Goal: Navigation & Orientation: Find specific page/section

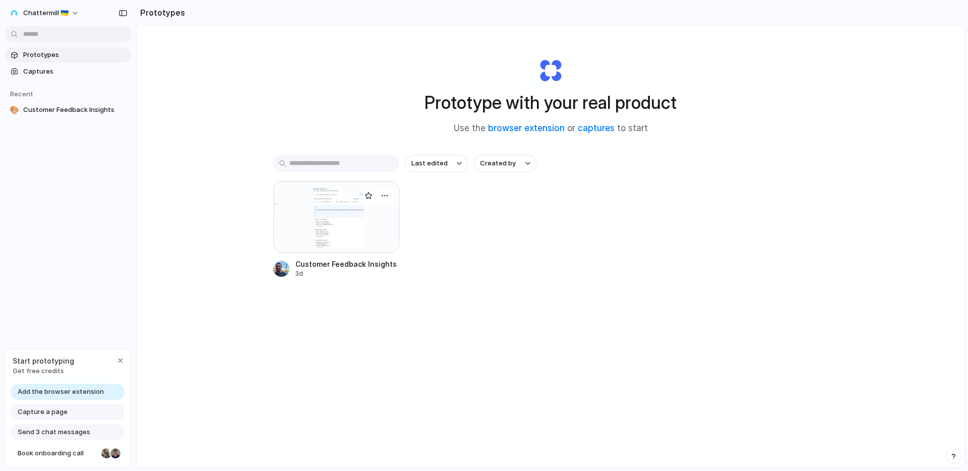
click at [347, 226] on div at bounding box center [336, 217] width 126 height 72
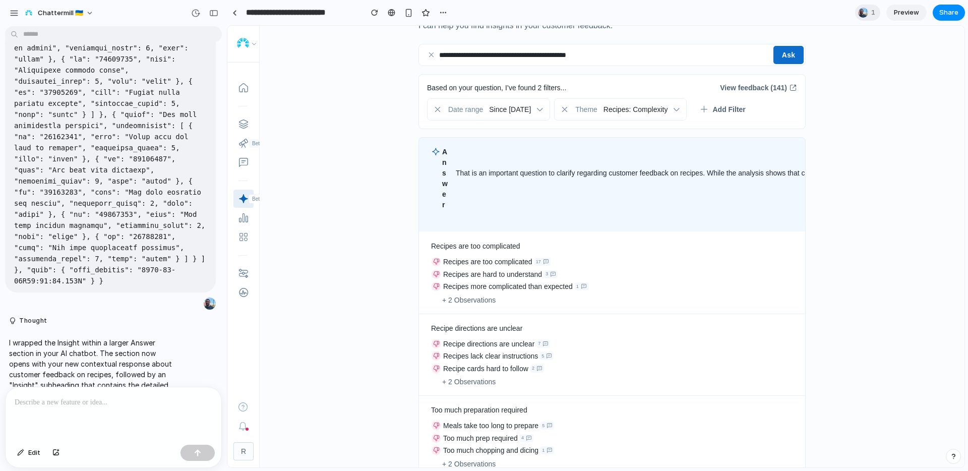
scroll to position [67, 0]
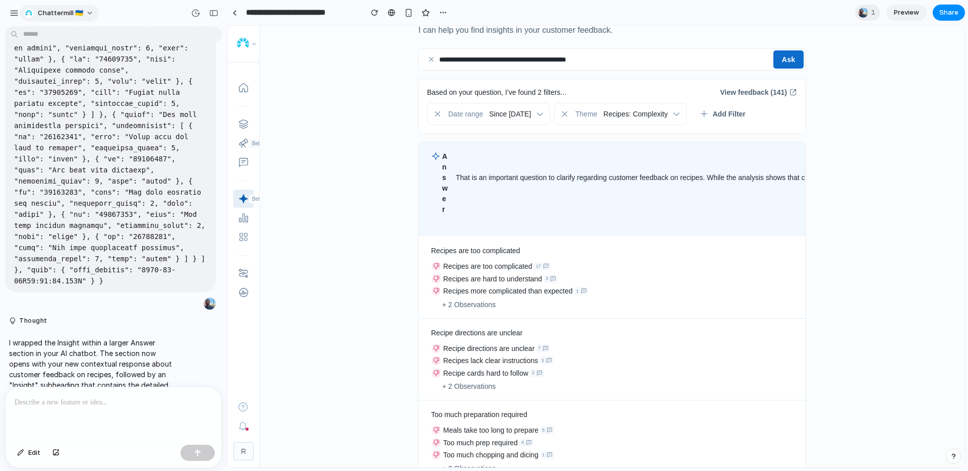
click at [65, 16] on span "Chattermill 🇺🇦" at bounding box center [60, 13] width 45 height 10
click at [70, 11] on div "Settings Invite members Change theme Sign out" at bounding box center [484, 235] width 968 height 471
click at [17, 10] on div "button" at bounding box center [14, 13] width 9 height 9
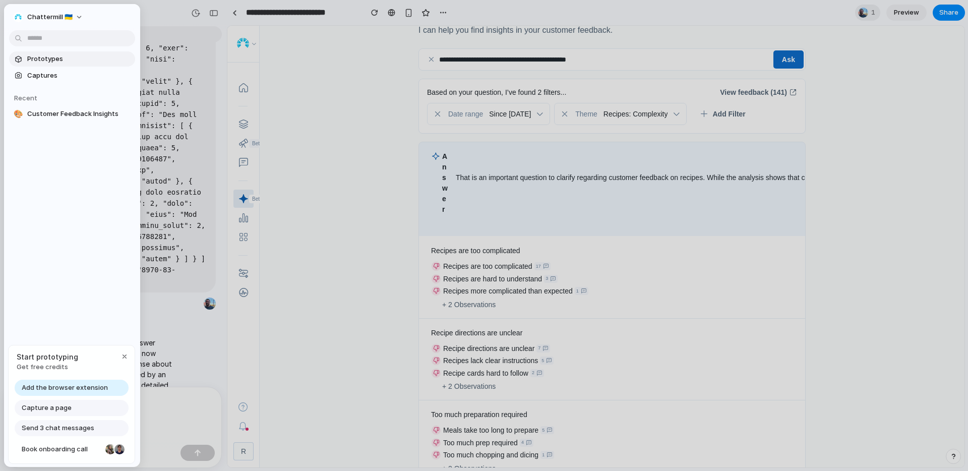
click at [57, 59] on span "Prototypes" at bounding box center [79, 59] width 104 height 10
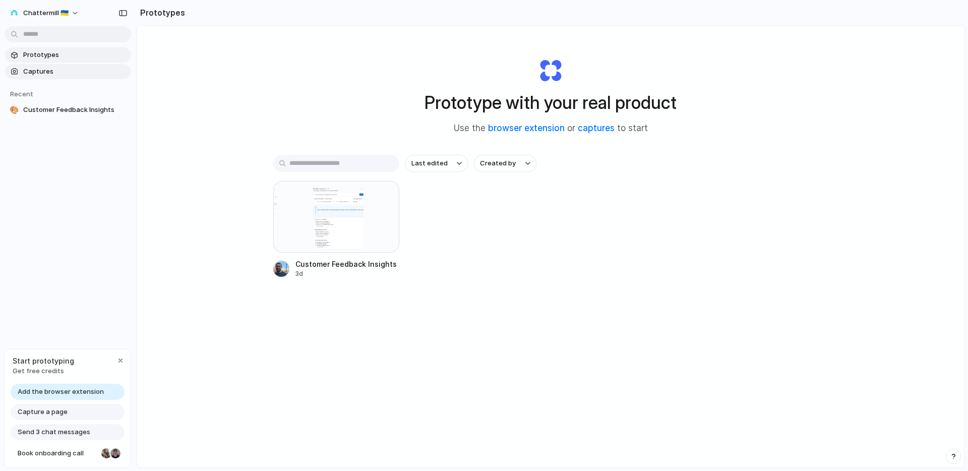
click at [62, 72] on span "Captures" at bounding box center [75, 72] width 104 height 10
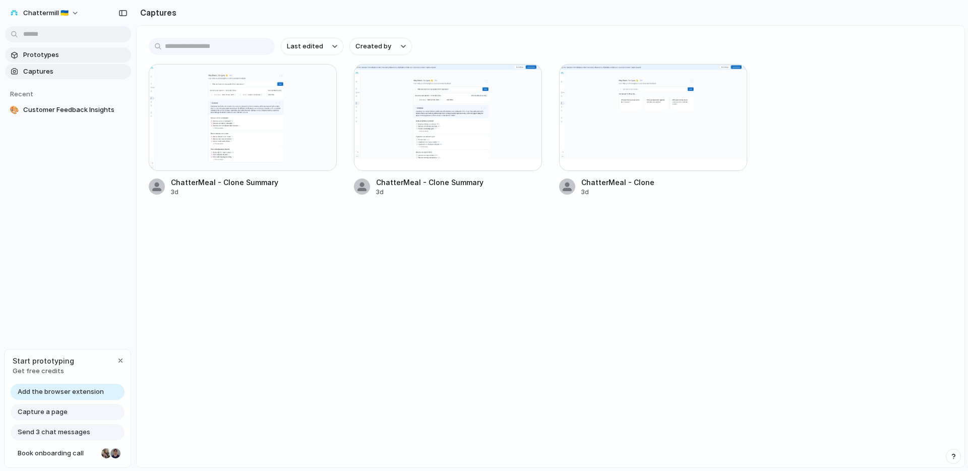
click at [58, 55] on span "Prototypes" at bounding box center [75, 55] width 104 height 10
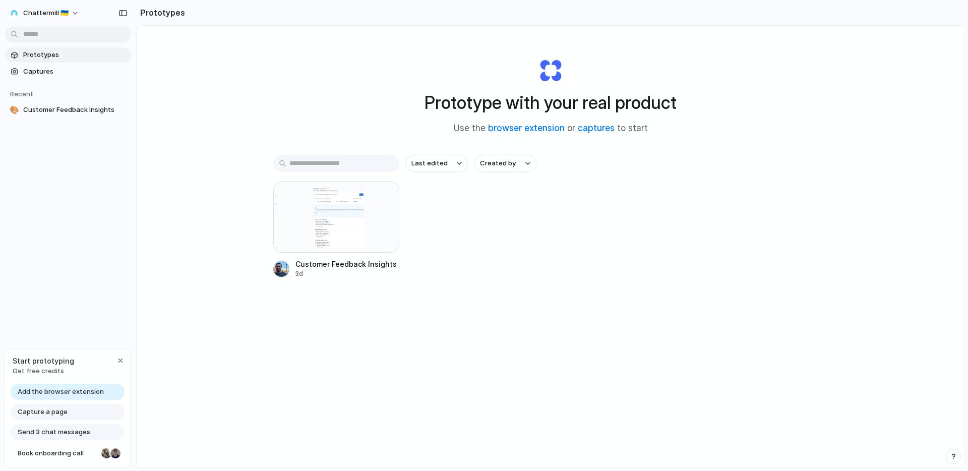
click at [124, 13] on div "button" at bounding box center [122, 13] width 9 height 7
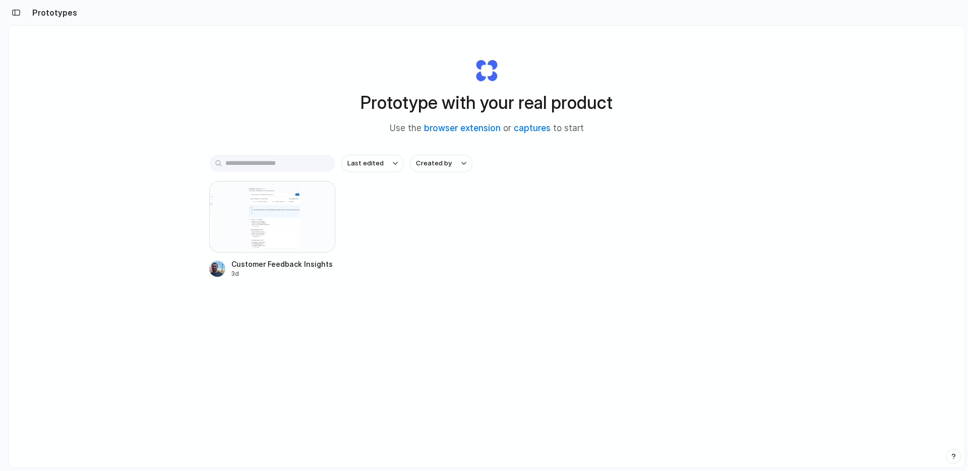
click at [21, 13] on button "button" at bounding box center [16, 13] width 16 height 16
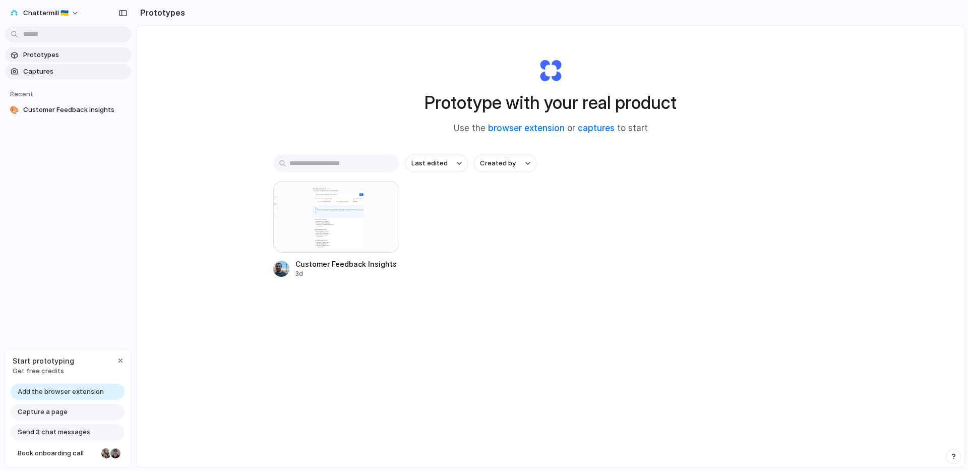
click at [45, 72] on span "Captures" at bounding box center [75, 72] width 104 height 10
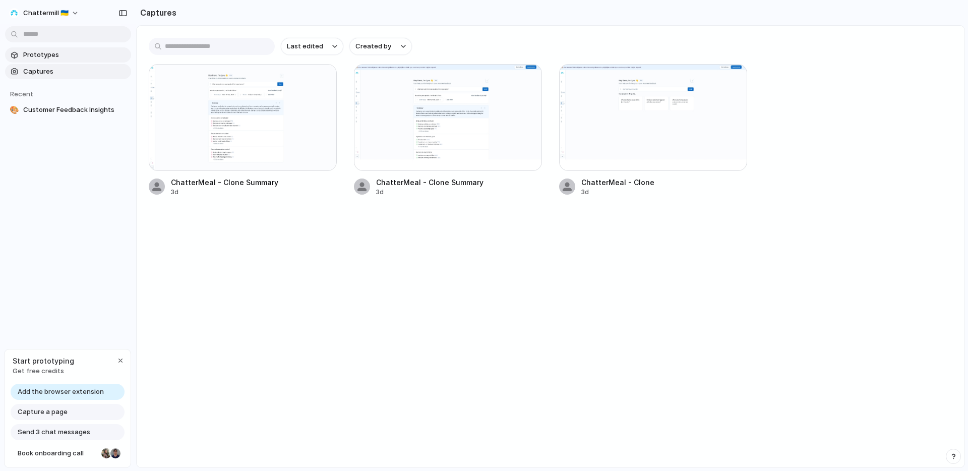
click at [58, 54] on span "Prototypes" at bounding box center [75, 55] width 104 height 10
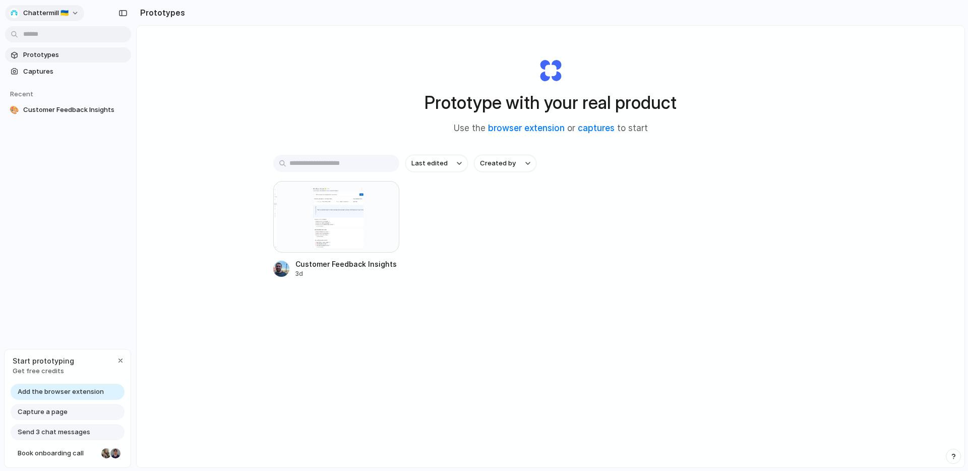
click at [62, 15] on span "Chattermill 🇺🇦" at bounding box center [45, 13] width 45 height 10
click at [53, 16] on div "Settings Invite members Change theme Sign out" at bounding box center [484, 235] width 968 height 471
